Goal: Download file/media

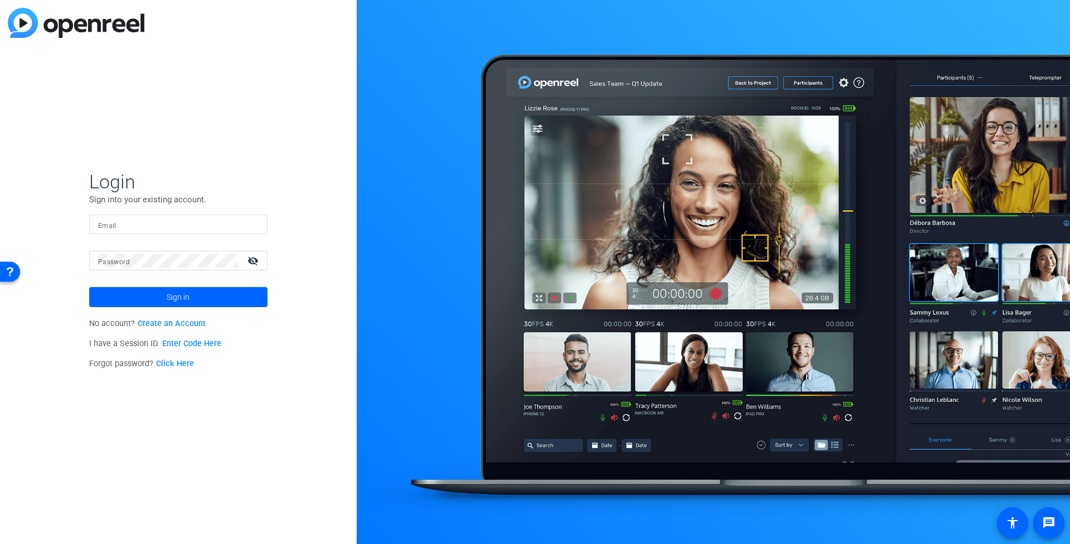
type input "[PERSON_NAME][EMAIL_ADDRESS][PERSON_NAME][DOMAIN_NAME]"
click at [233, 305] on span at bounding box center [178, 297] width 178 height 27
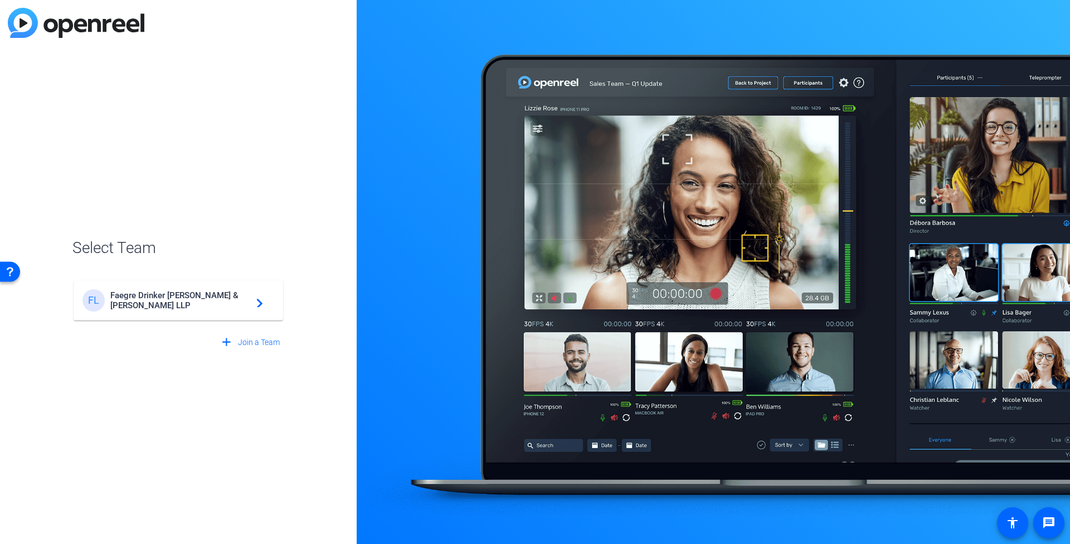
click at [233, 305] on div "FL Faegre Drinker [PERSON_NAME] & [PERSON_NAME] LLP navigate_next" at bounding box center [178, 300] width 192 height 22
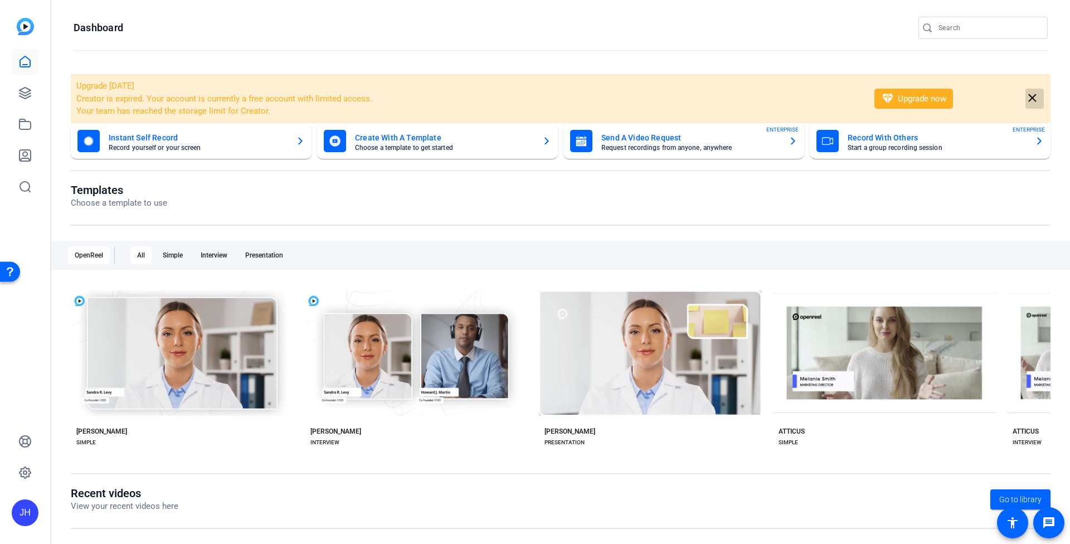
click at [1025, 101] on mat-icon "close" at bounding box center [1032, 98] width 14 height 14
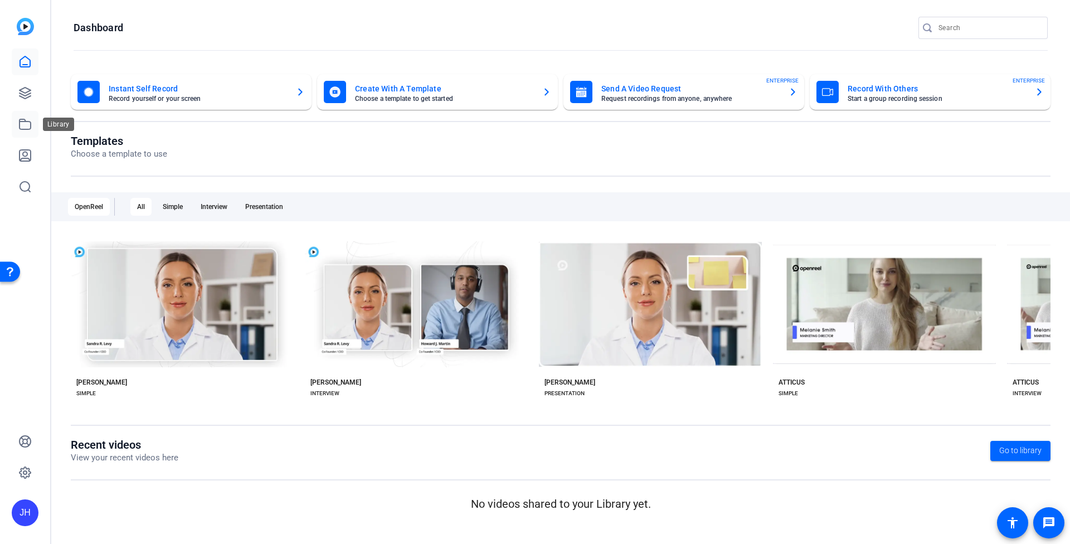
click at [33, 122] on link at bounding box center [25, 124] width 27 height 27
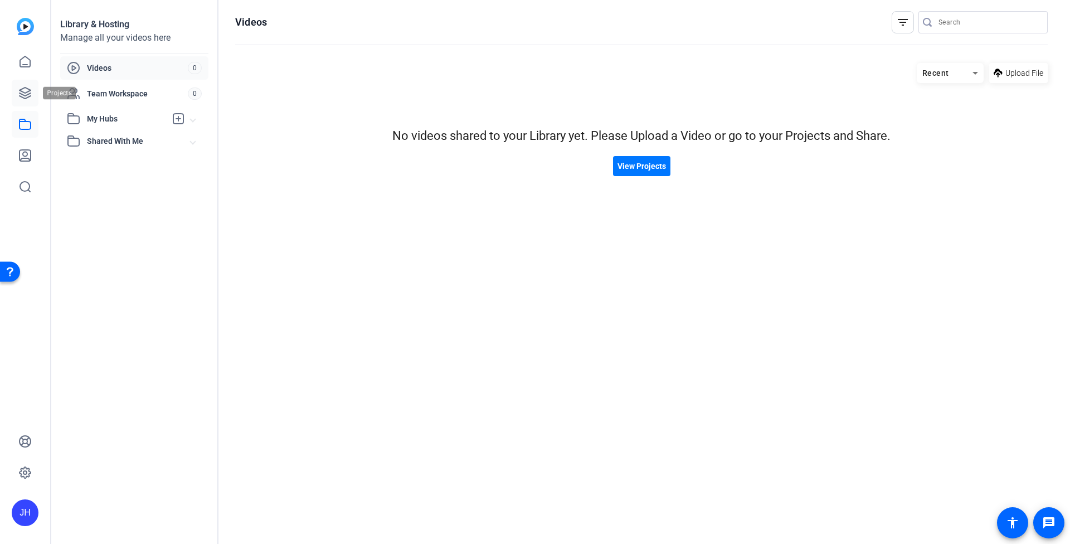
click at [28, 94] on icon at bounding box center [24, 92] width 11 height 11
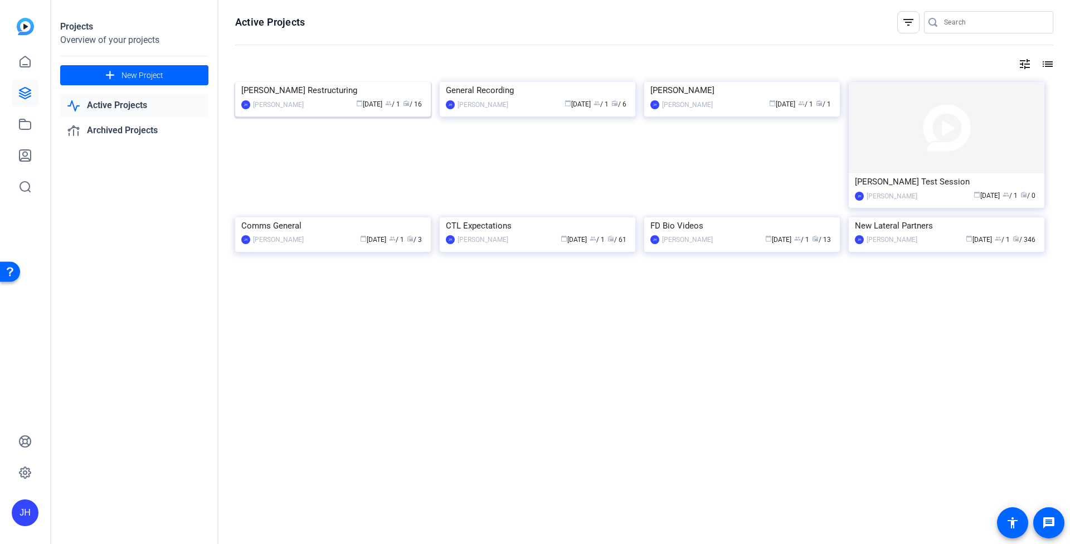
click at [379, 82] on img at bounding box center [333, 82] width 196 height 0
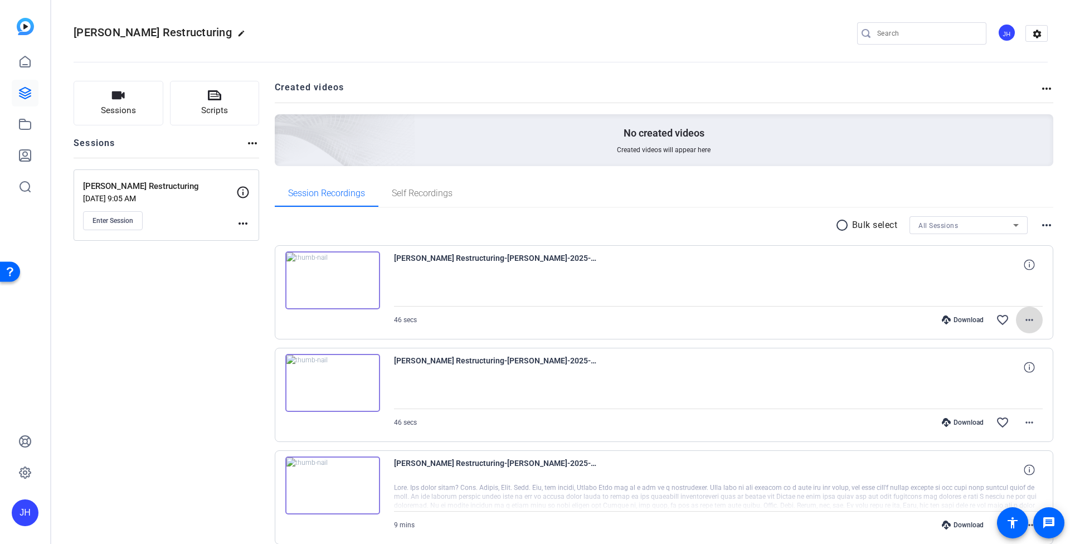
click at [1023, 318] on mat-icon "more_horiz" at bounding box center [1028, 319] width 13 height 13
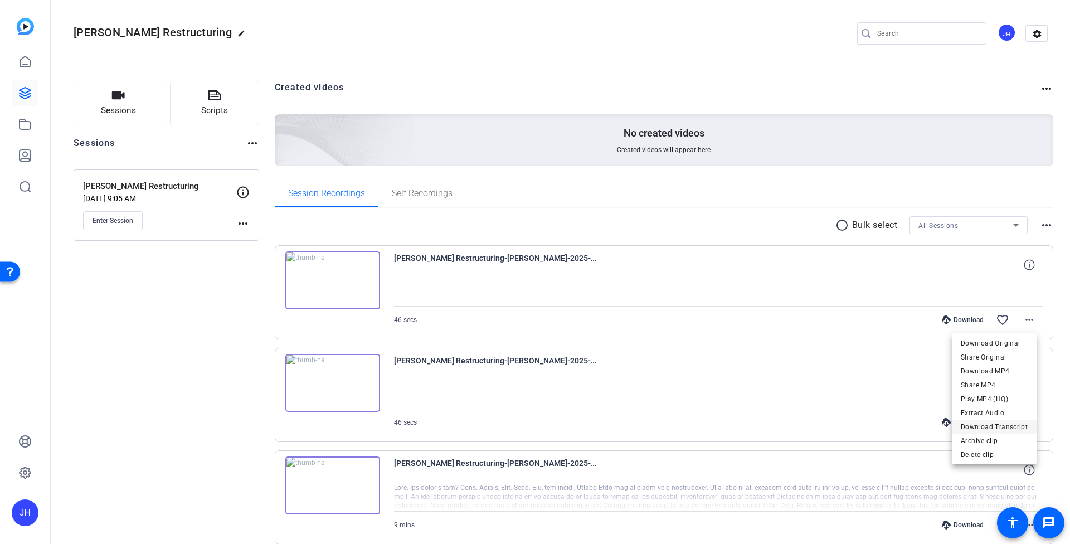
click at [1027, 430] on span "Download Transcript" at bounding box center [993, 426] width 67 height 13
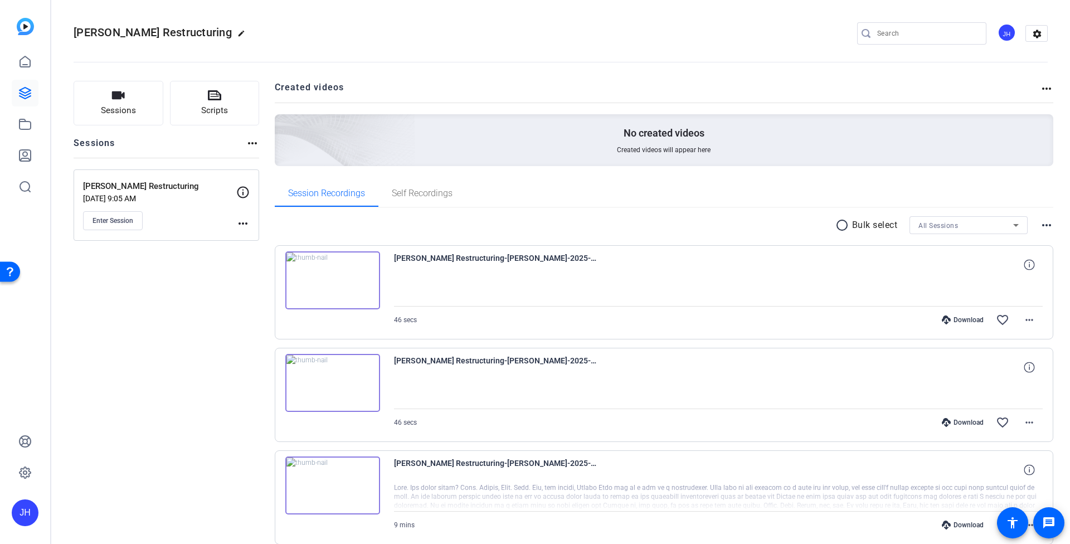
scroll to position [80, 0]
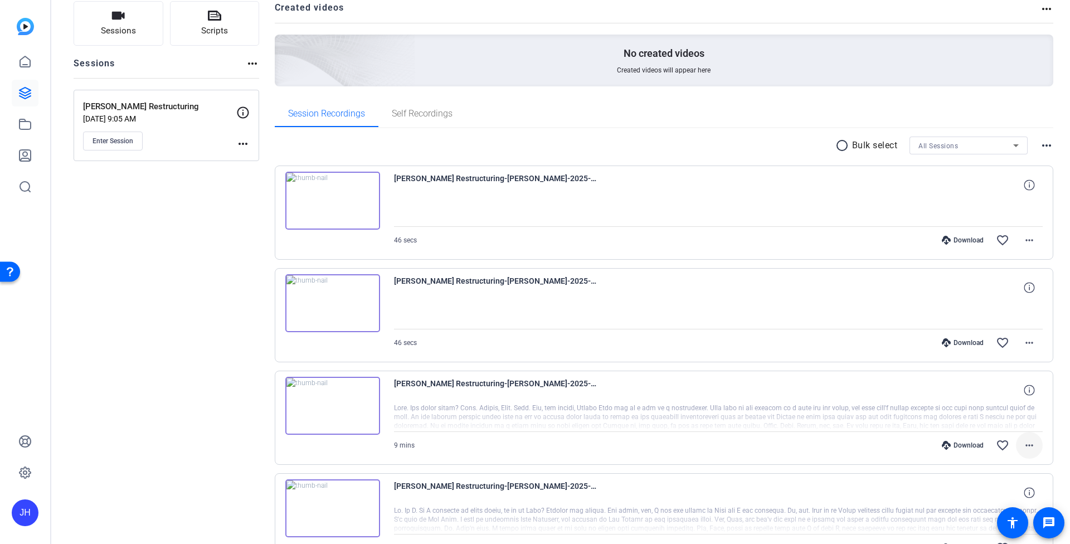
click at [1023, 444] on mat-icon "more_horiz" at bounding box center [1028, 444] width 13 height 13
click at [1012, 394] on span "Download Transcript" at bounding box center [993, 394] width 67 height 13
